Goal: Find contact information: Find contact information

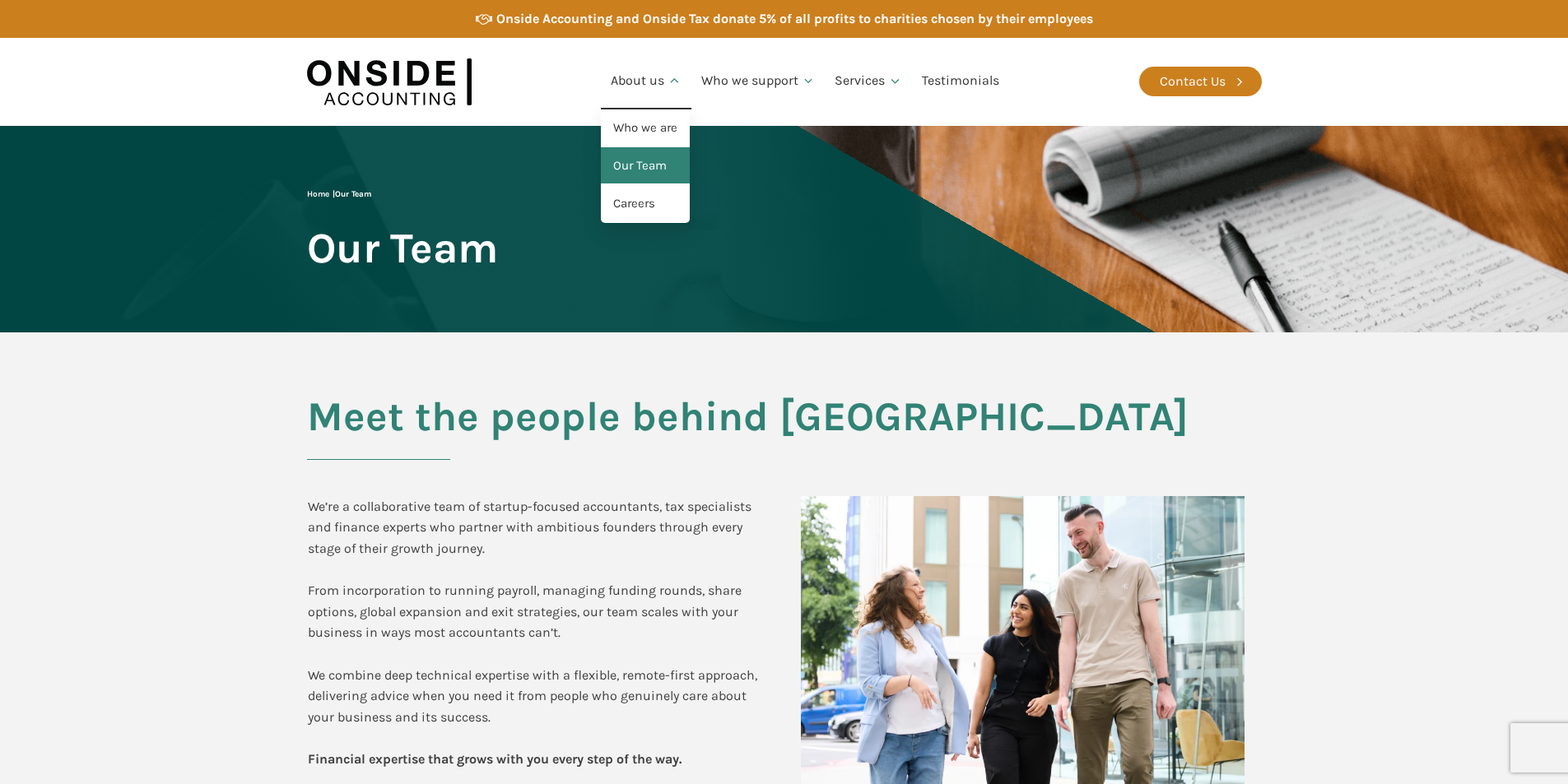
click at [627, 167] on link "Our Team" at bounding box center [646, 165] width 89 height 38
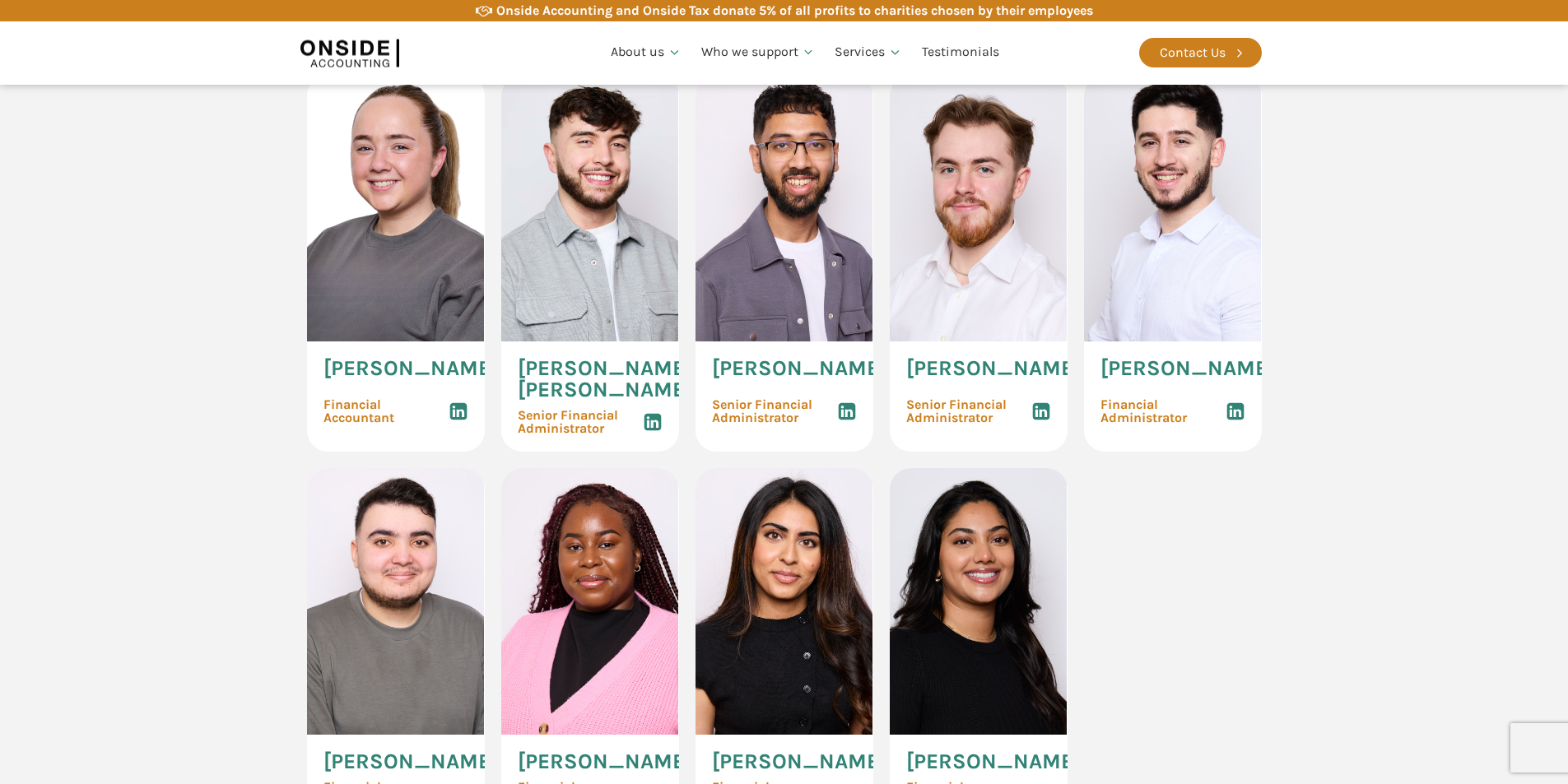
scroll to position [2715, 0]
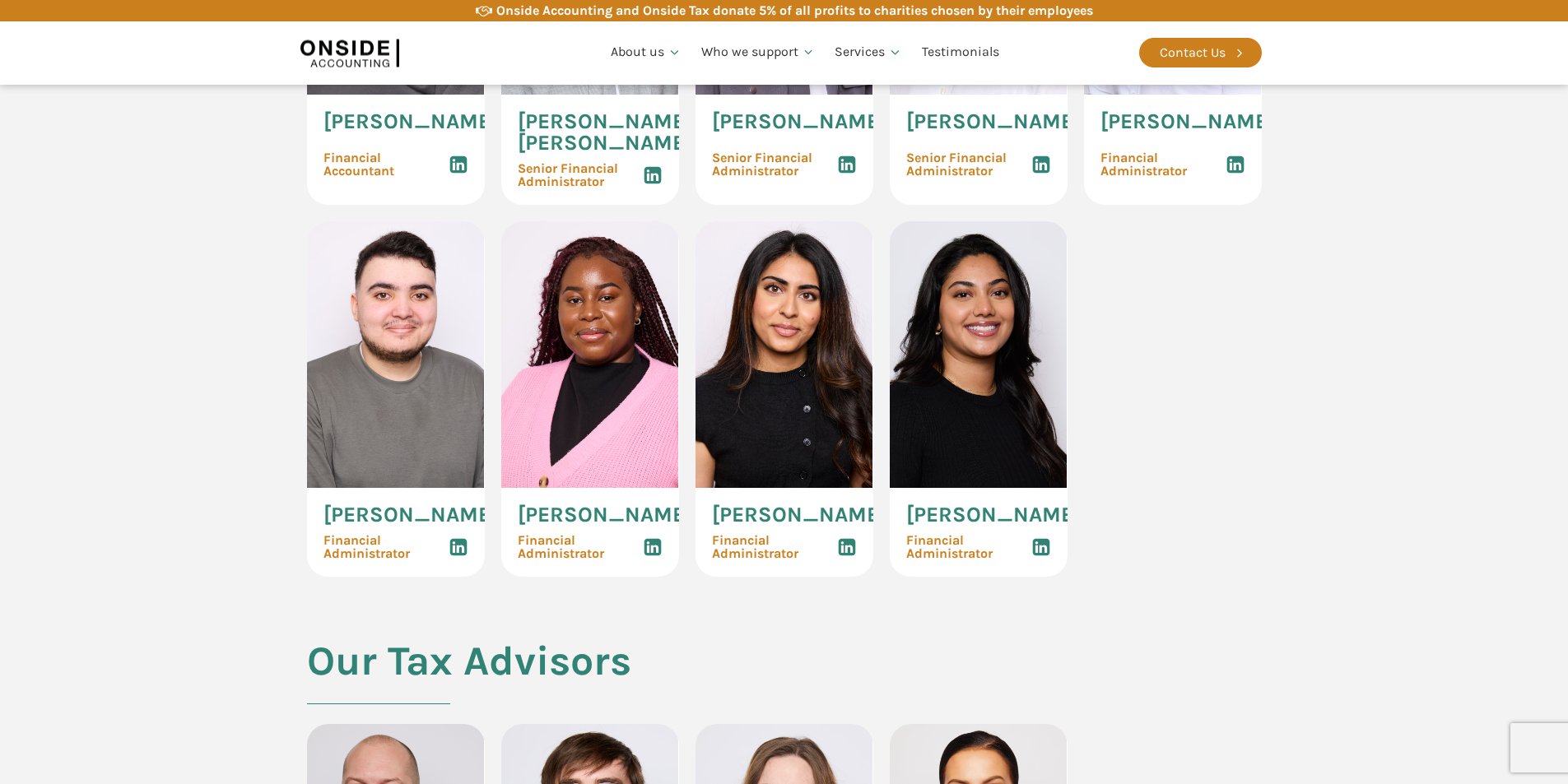
click at [592, 488] on img at bounding box center [590, 354] width 178 height 267
click at [594, 488] on img at bounding box center [590, 354] width 178 height 267
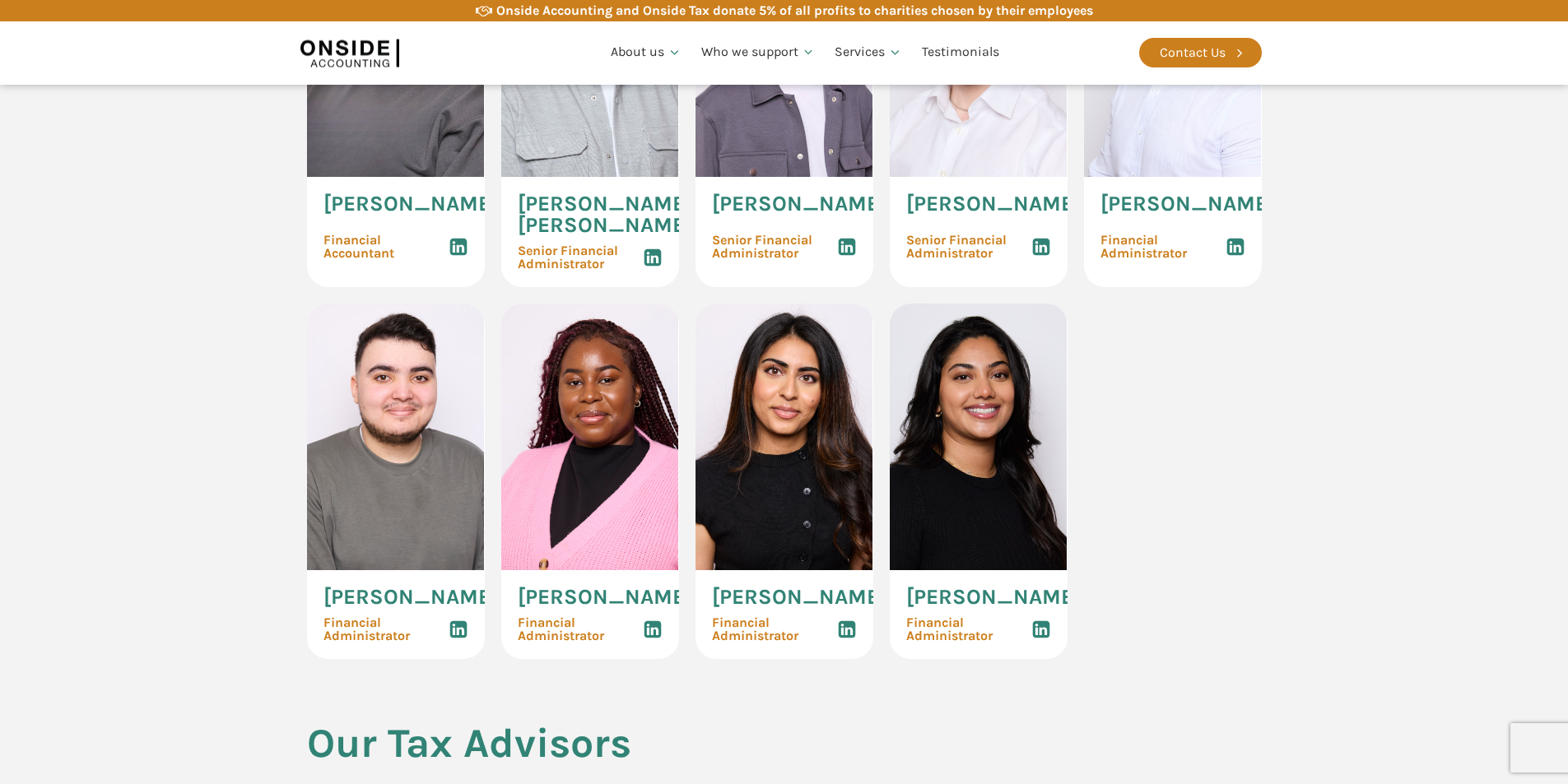
scroll to position [2962, 0]
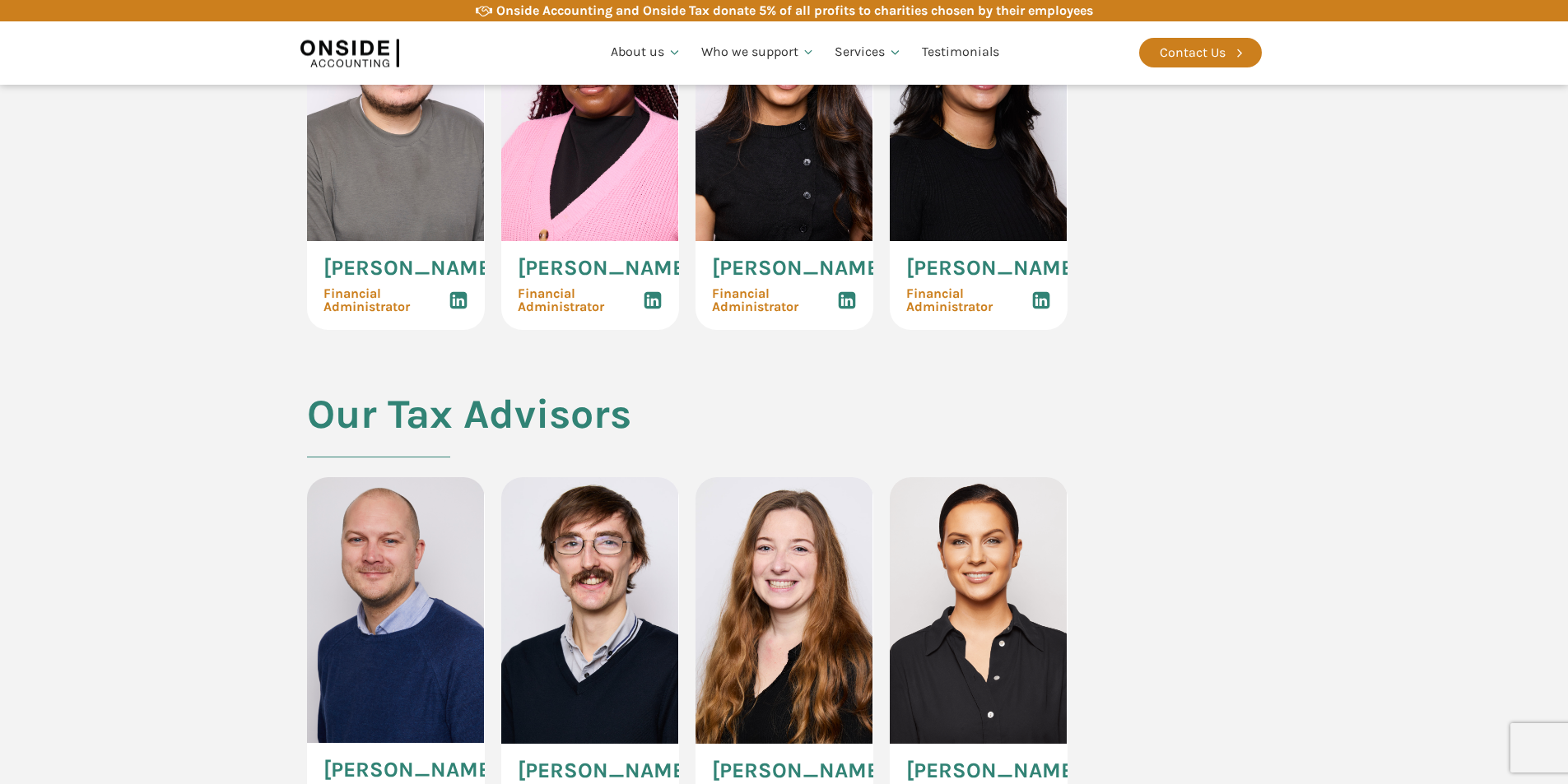
click at [654, 308] on use at bounding box center [652, 299] width 18 height 18
click at [579, 241] on img at bounding box center [590, 107] width 178 height 267
click at [580, 241] on img at bounding box center [590, 107] width 178 height 267
click at [558, 279] on span "[PERSON_NAME]" at bounding box center [605, 268] width 175 height 22
click at [562, 313] on span "Financial Administrator" at bounding box center [580, 300] width 125 height 26
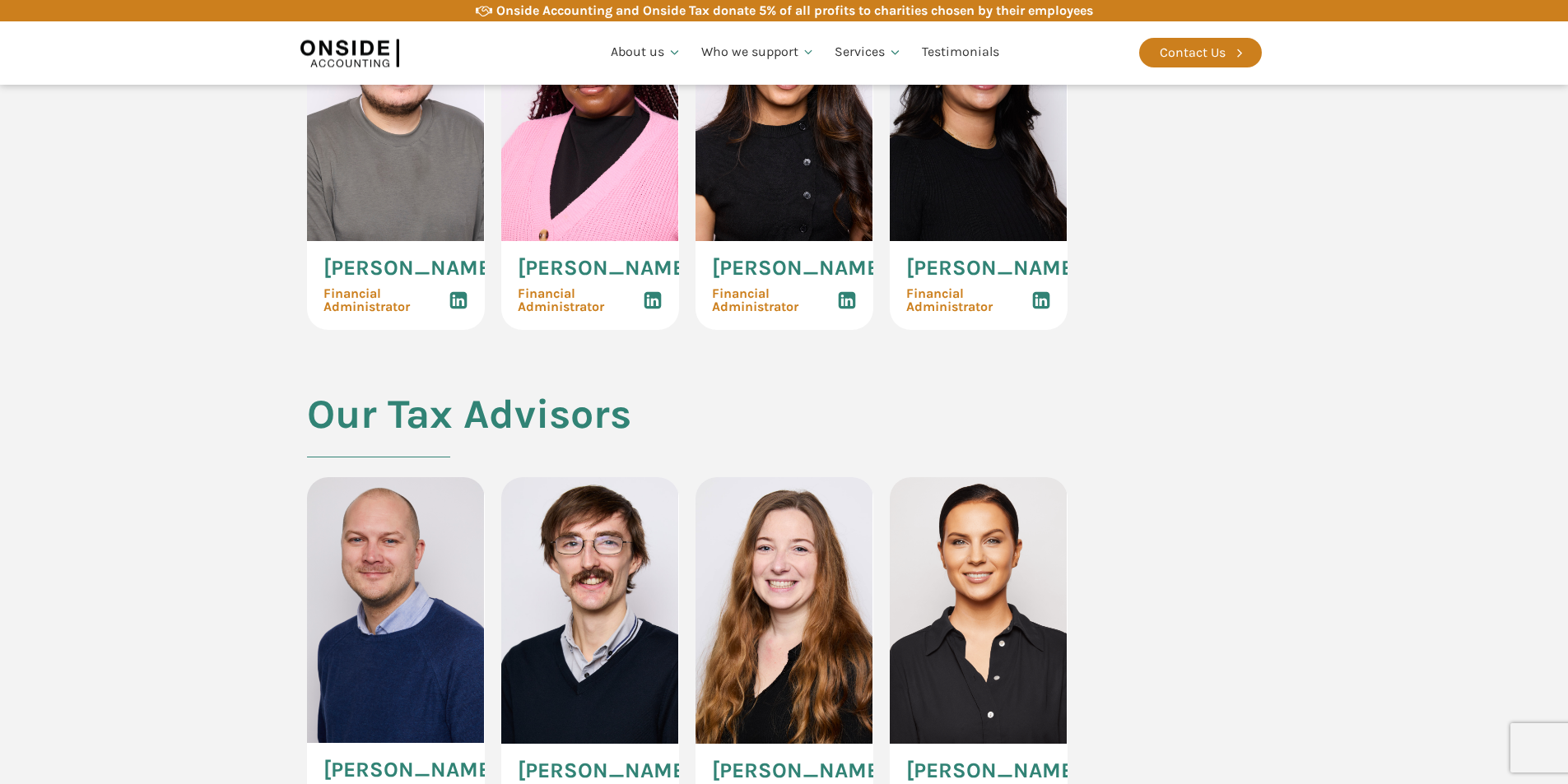
click at [587, 241] on img at bounding box center [590, 107] width 178 height 267
drag, startPoint x: 539, startPoint y: 403, endPoint x: 544, endPoint y: 378, distance: 25.5
click at [539, 313] on span "Financial Administrator" at bounding box center [580, 300] width 125 height 26
click at [557, 241] on img at bounding box center [590, 107] width 178 height 267
click at [558, 241] on img at bounding box center [590, 107] width 178 height 267
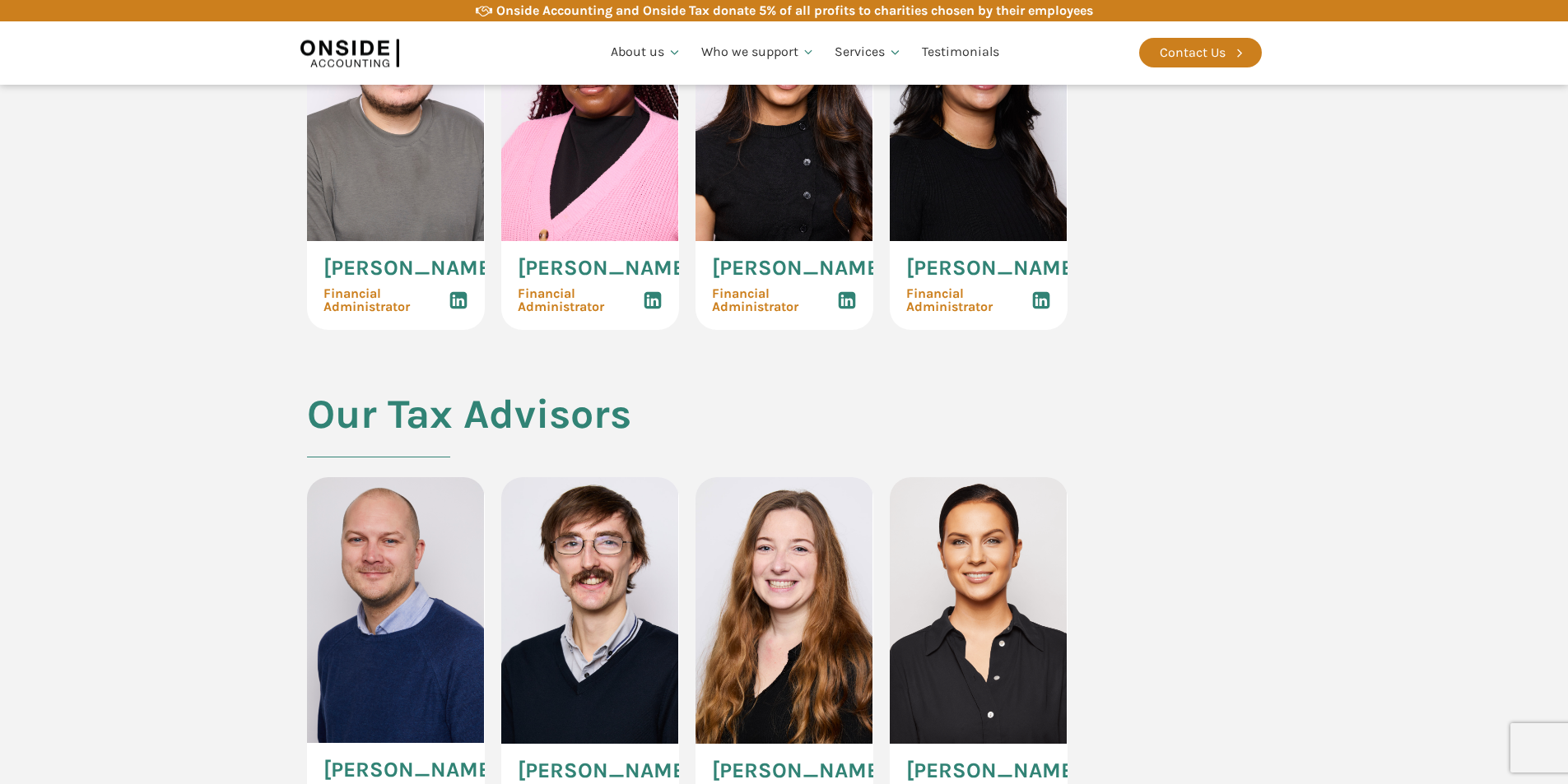
click at [564, 241] on img at bounding box center [590, 107] width 178 height 267
